Goal: Information Seeking & Learning: Learn about a topic

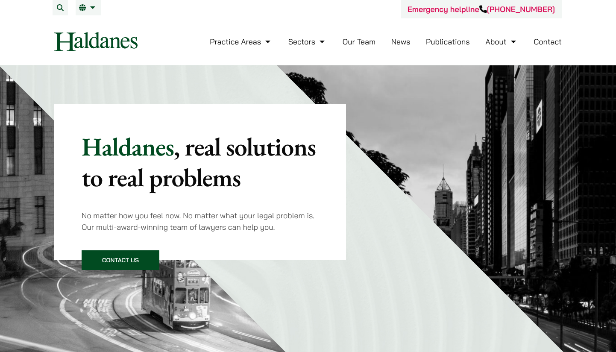
click at [346, 43] on link "Our Team" at bounding box center [359, 42] width 33 height 10
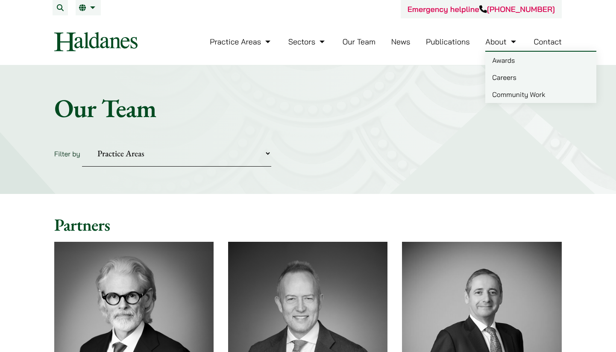
click at [499, 42] on link "About" at bounding box center [501, 42] width 32 height 10
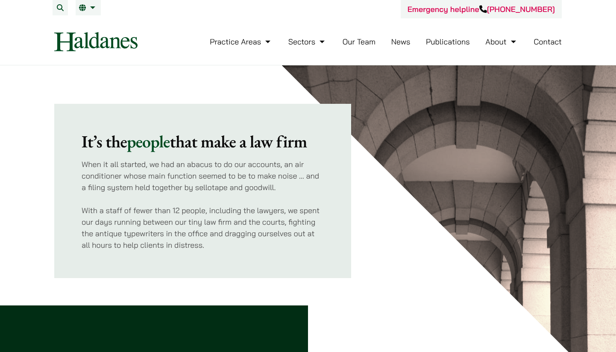
click at [357, 42] on link "Our Team" at bounding box center [359, 42] width 33 height 10
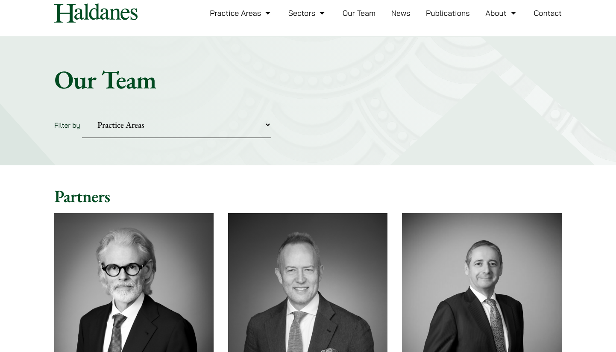
scroll to position [43, 0]
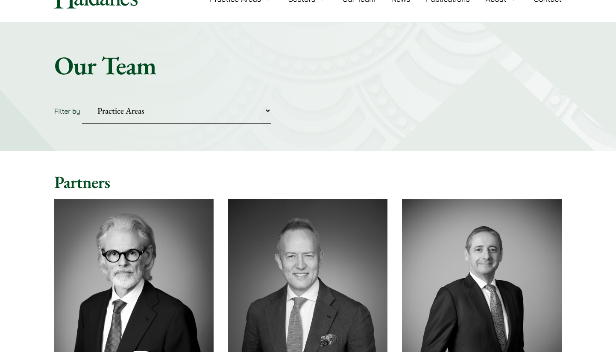
click at [168, 110] on select "Practice Areas Antitrust and Competition Civil Litigation & Dispute Resolution …" at bounding box center [176, 111] width 189 height 26
click at [201, 114] on select "Practice Areas Antitrust and Competition Civil Litigation & Dispute Resolution …" at bounding box center [176, 111] width 189 height 26
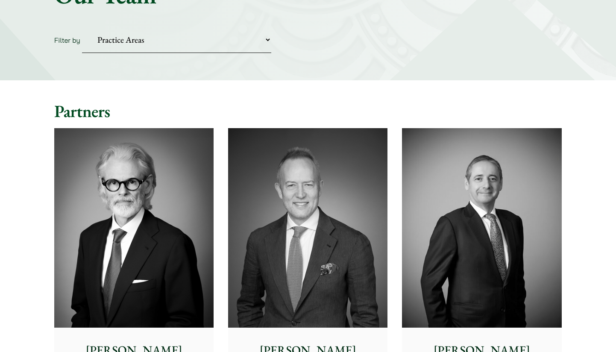
scroll to position [0, 0]
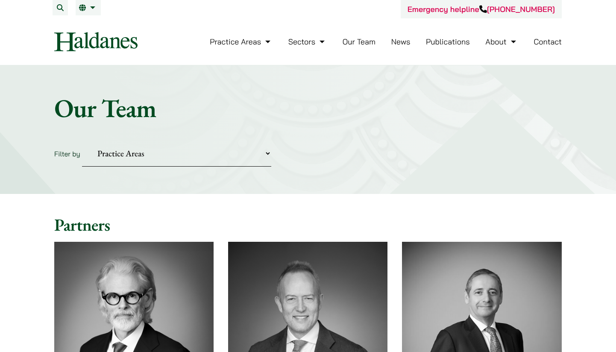
click at [174, 157] on select "Practice Areas Antitrust and Competition Civil Litigation & Dispute Resolution …" at bounding box center [176, 154] width 189 height 26
click at [82, 141] on select "Practice Areas Antitrust and Competition Civil Litigation & Dispute Resolution …" at bounding box center [176, 154] width 189 height 26
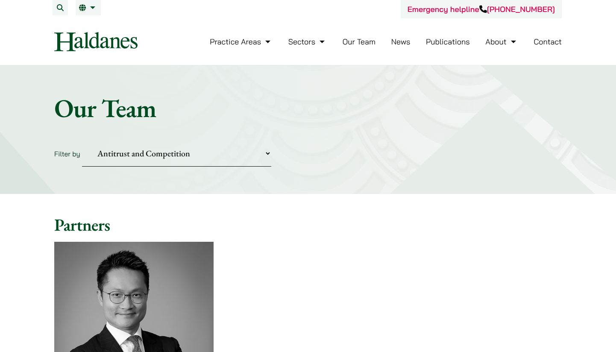
click at [155, 154] on select "Practice Areas Antitrust and Competition Civil Litigation & Dispute Resolution …" at bounding box center [176, 154] width 189 height 26
click at [82, 141] on select "Practice Areas Antitrust and Competition Civil Litigation & Dispute Resolution …" at bounding box center [176, 154] width 189 height 26
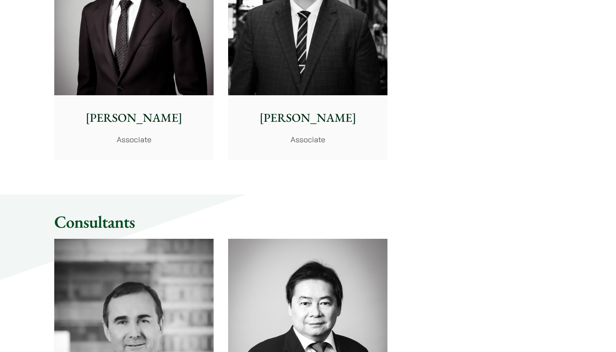
scroll to position [1452, 0]
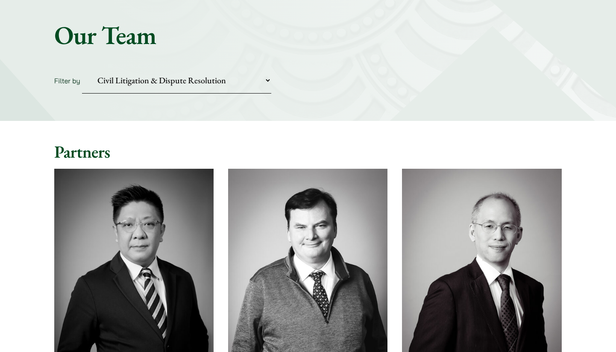
scroll to position [44, 0]
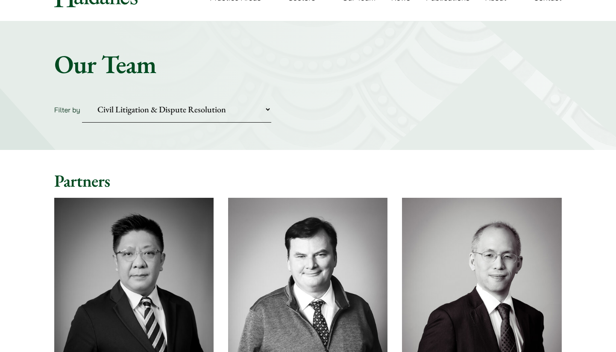
click at [187, 117] on select "Practice Areas Antitrust and Competition Civil Litigation & Dispute Resolution …" at bounding box center [176, 110] width 189 height 26
click at [82, 97] on select "Practice Areas Antitrust and Competition Civil Litigation & Dispute Resolution …" at bounding box center [176, 110] width 189 height 26
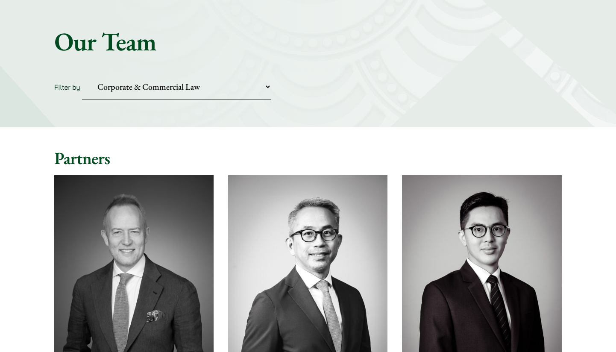
scroll to position [0, 0]
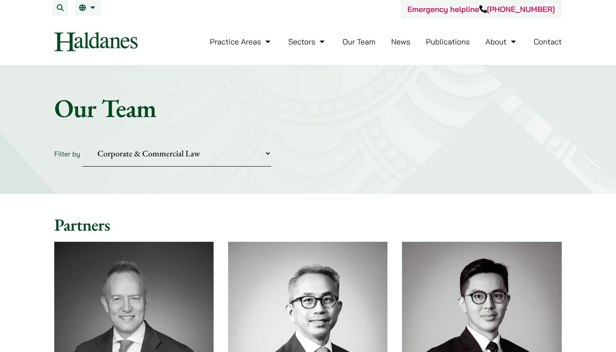
click at [141, 156] on select "Practice Areas Antitrust and Competition Civil Litigation & Dispute Resolution …" at bounding box center [176, 154] width 189 height 26
click at [82, 141] on select "Practice Areas Antitrust and Competition Civil Litigation & Dispute Resolution …" at bounding box center [176, 154] width 189 height 26
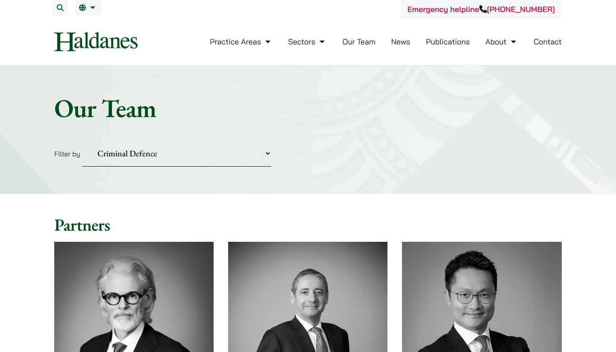
click at [141, 157] on select "Practice Areas Antitrust and Competition Civil Litigation & Dispute Resolution …" at bounding box center [176, 154] width 189 height 26
click at [82, 141] on select "Practice Areas Antitrust and Competition Civil Litigation & Dispute Resolution …" at bounding box center [176, 154] width 189 height 26
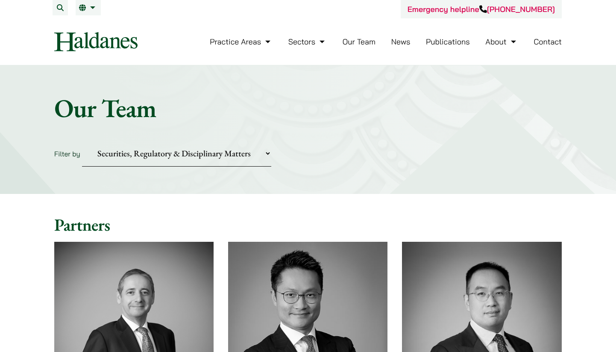
click at [157, 155] on select "Practice Areas Antitrust and Competition Civil Litigation & Dispute Resolution …" at bounding box center [176, 154] width 189 height 26
select select "private-client"
click at [82, 141] on select "Practice Areas Antitrust and Competition Civil Litigation & Dispute Resolution …" at bounding box center [176, 154] width 189 height 26
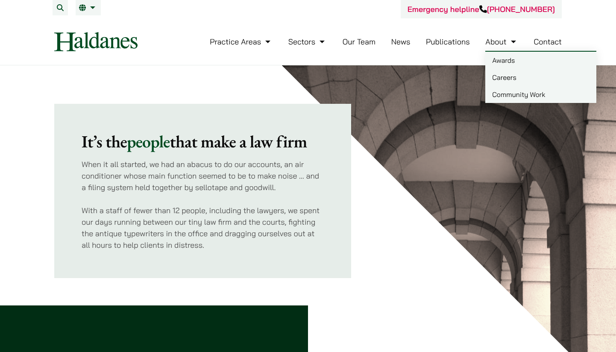
click at [506, 93] on link "Community Work" at bounding box center [540, 94] width 111 height 17
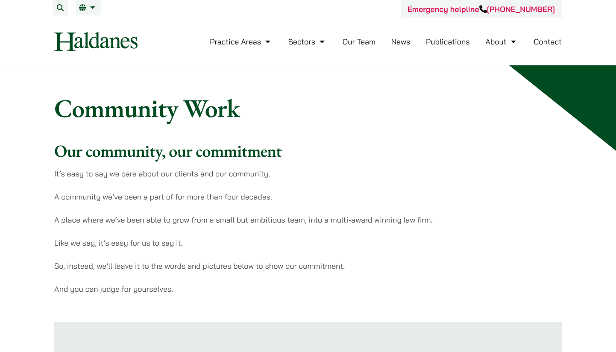
click at [400, 44] on link "News" at bounding box center [400, 42] width 19 height 10
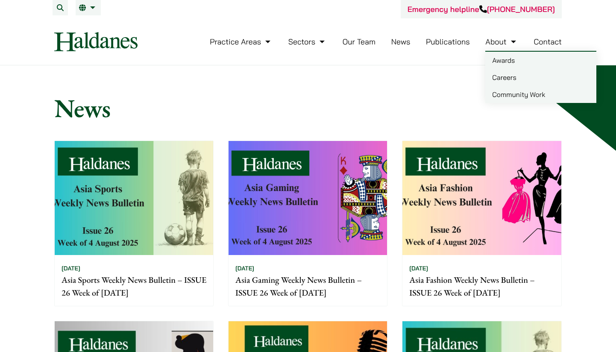
click at [503, 44] on link "About" at bounding box center [501, 42] width 32 height 10
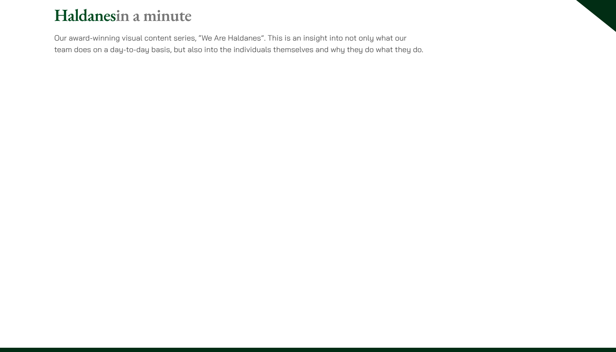
scroll to position [1751, 0]
